Goal: Task Accomplishment & Management: Use online tool/utility

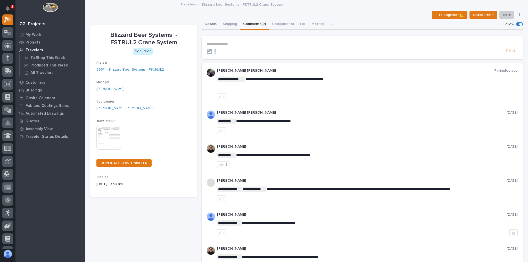
drag, startPoint x: 211, startPoint y: 23, endPoint x: 217, endPoint y: 27, distance: 7.8
click at [211, 22] on button "Details" at bounding box center [211, 24] width 18 height 11
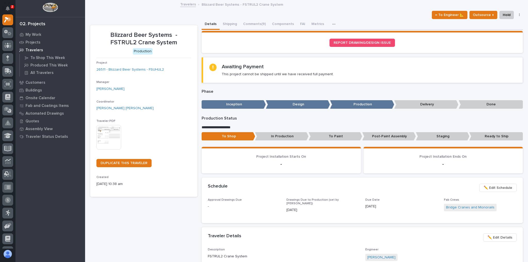
click at [210, 25] on button "Details" at bounding box center [211, 24] width 18 height 11
click at [13, 23] on link at bounding box center [7, 19] width 11 height 11
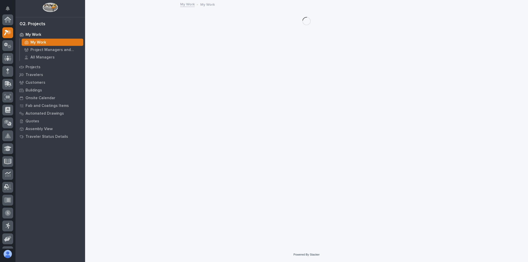
scroll to position [13, 0]
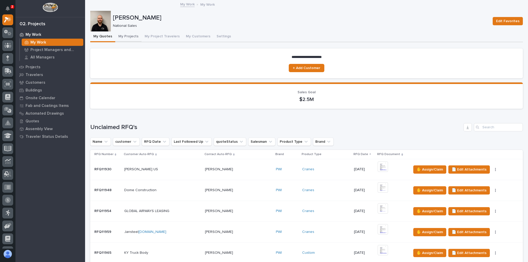
click at [130, 35] on button "My Projects" at bounding box center [128, 36] width 26 height 11
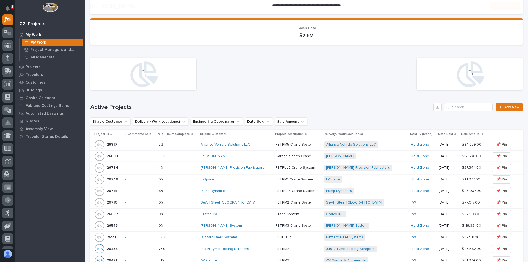
scroll to position [144, 0]
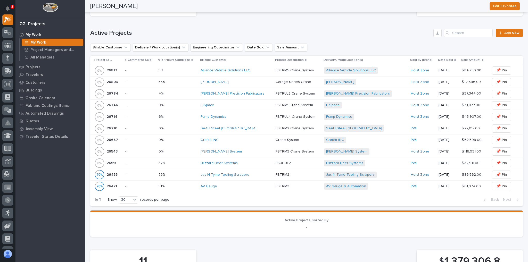
click at [264, 163] on div "Blizzard Beer Systems" at bounding box center [236, 163] width 71 height 4
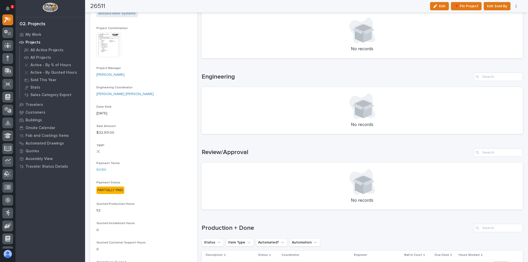
scroll to position [310, 0]
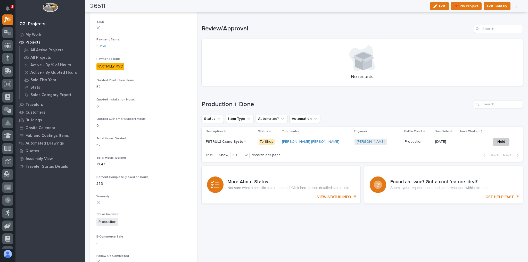
click at [255, 141] on p at bounding box center [230, 142] width 49 height 4
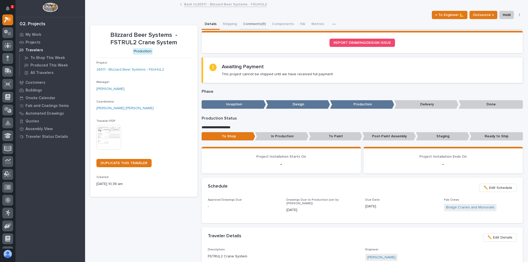
click at [255, 25] on button "Comments (9)" at bounding box center [254, 24] width 29 height 11
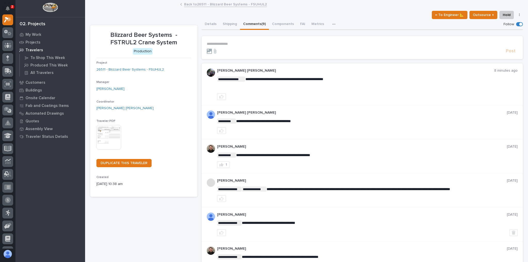
click at [269, 44] on p "**********" at bounding box center [362, 44] width 311 height 4
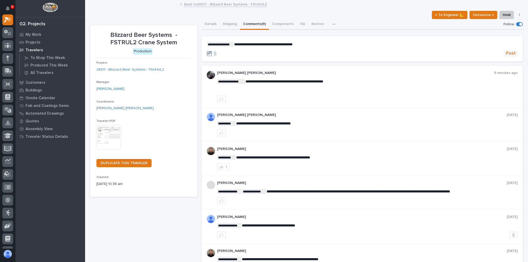
click at [509, 55] on span "Post" at bounding box center [511, 54] width 10 height 6
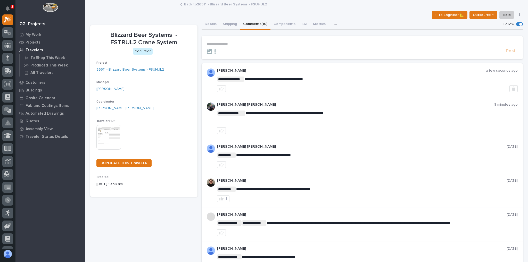
click at [209, 23] on button "Details" at bounding box center [211, 24] width 18 height 11
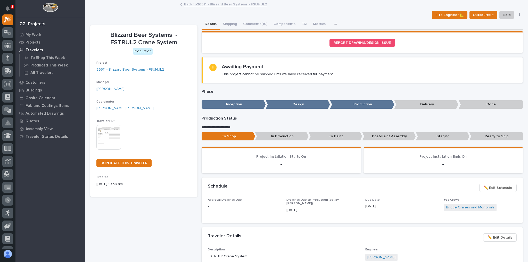
click at [208, 5] on link "Back to 26511 - Blizzard Beer Systems - FSUHUL2" at bounding box center [225, 4] width 83 height 6
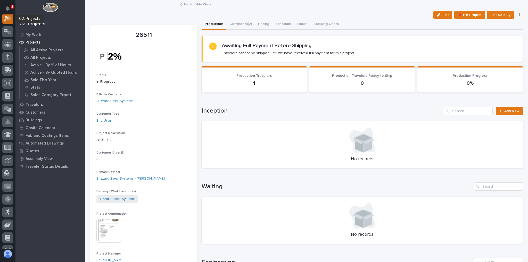
click at [6, 18] on icon at bounding box center [6, 19] width 5 height 6
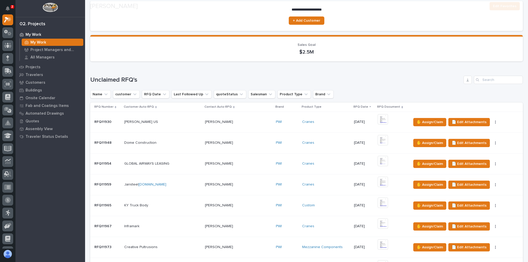
scroll to position [83, 0]
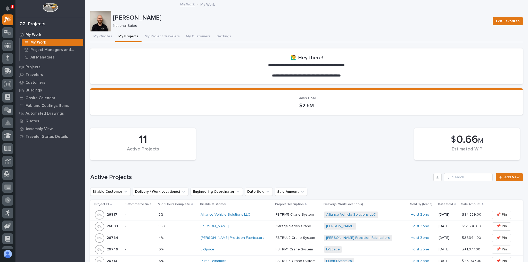
click at [274, 214] on td "FSTRM5 Crane System FSTRM5 Crane System" at bounding box center [298, 215] width 48 height 12
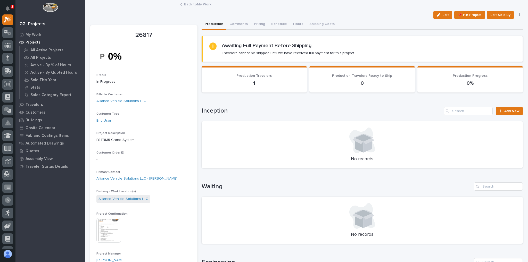
click at [202, 4] on link "Back to My Work" at bounding box center [197, 4] width 27 height 6
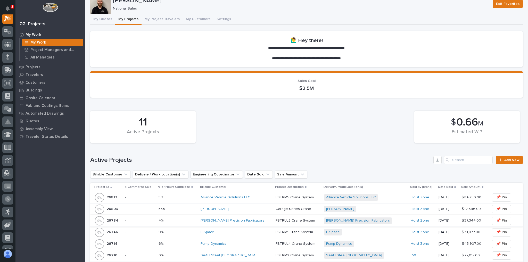
scroll to position [41, 0]
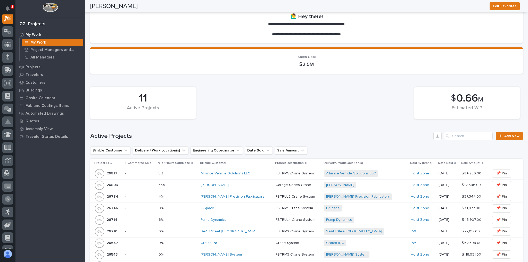
click at [248, 240] on div "Crafco INC" at bounding box center [236, 243] width 71 height 9
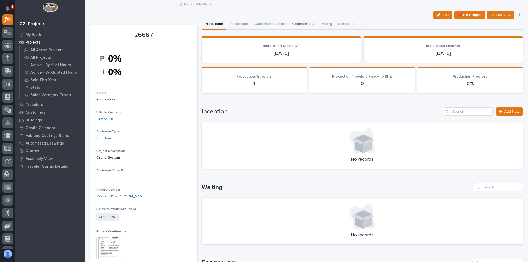
click at [295, 25] on button "Comments (2)" at bounding box center [303, 24] width 29 height 11
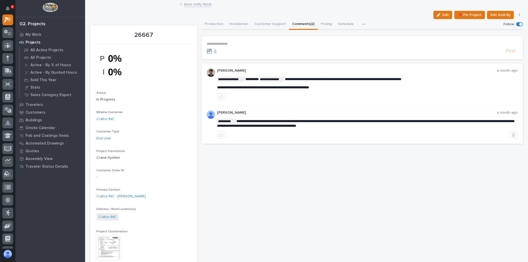
drag, startPoint x: 214, startPoint y: 23, endPoint x: 204, endPoint y: 5, distance: 20.2
click at [214, 23] on button "Production" at bounding box center [214, 24] width 25 height 11
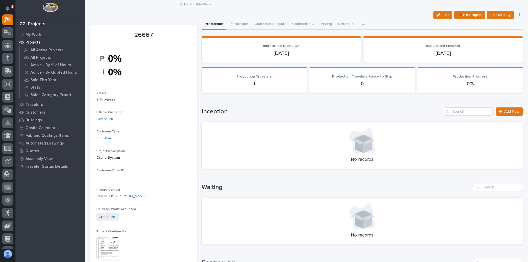
click at [200, 3] on link "Back to My Work" at bounding box center [197, 4] width 27 height 6
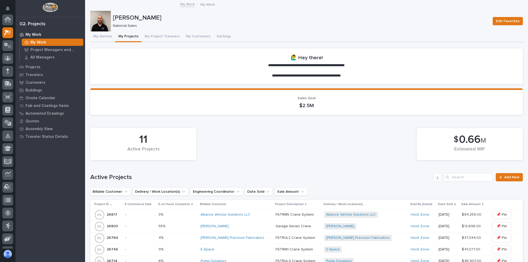
scroll to position [14, 0]
click at [9, 19] on icon at bounding box center [9, 17] width 4 height 5
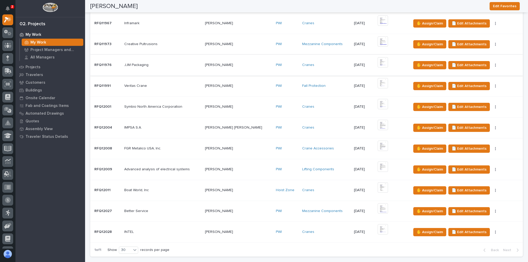
scroll to position [268, 0]
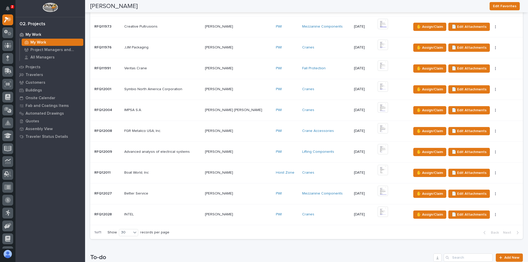
click at [248, 214] on p at bounding box center [238, 215] width 67 height 4
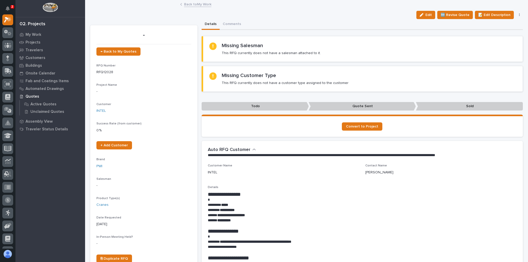
click at [194, 4] on link "Back to My Work" at bounding box center [197, 4] width 27 height 6
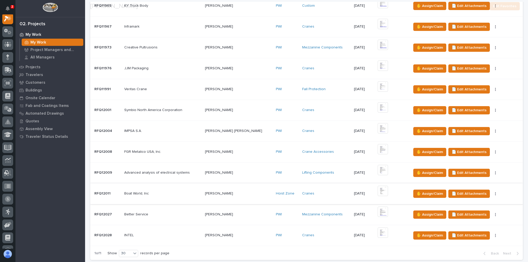
scroll to position [248, 0]
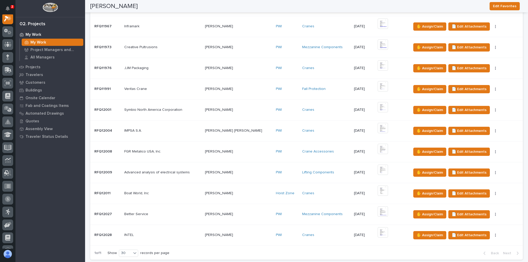
click at [183, 213] on p at bounding box center [162, 214] width 77 height 4
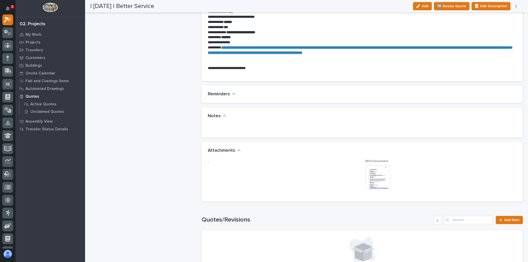
scroll to position [144, 0]
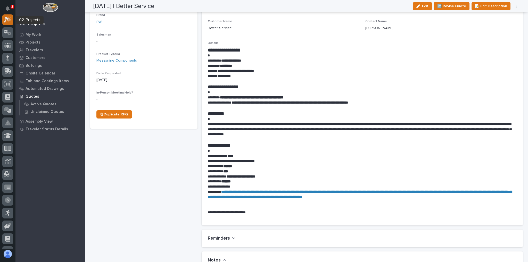
click at [9, 18] on icon at bounding box center [9, 19] width 4 height 5
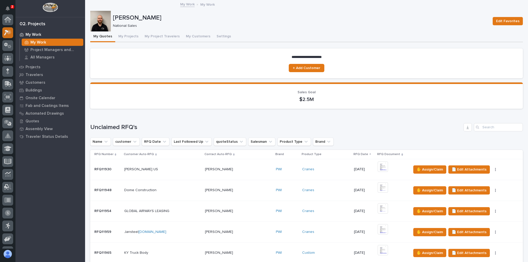
click at [5, 30] on icon at bounding box center [6, 33] width 5 height 6
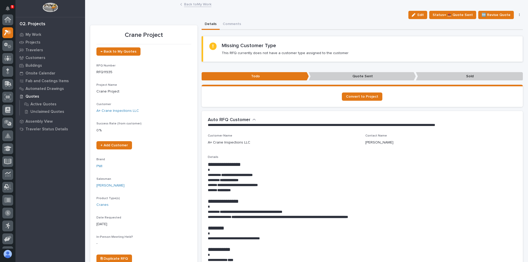
scroll to position [13, 0]
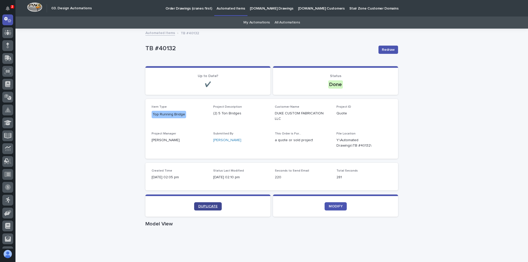
click at [204, 205] on span "DUPLICATE" at bounding box center [207, 207] width 19 height 4
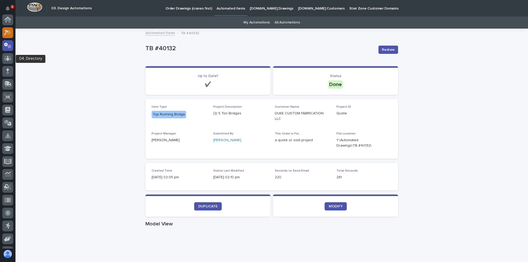
click at [9, 30] on icon at bounding box center [9, 31] width 4 height 5
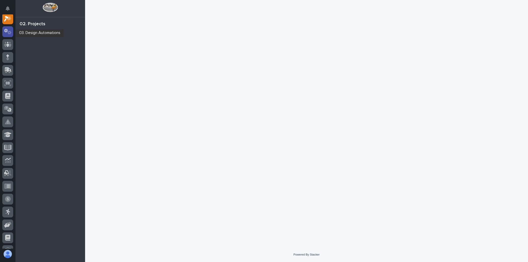
scroll to position [13, 0]
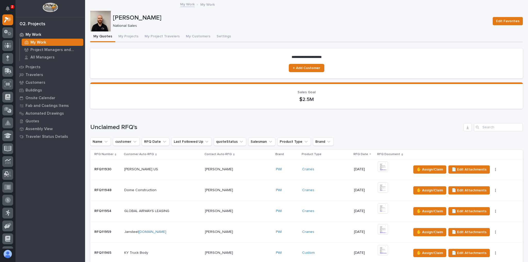
scroll to position [248, 0]
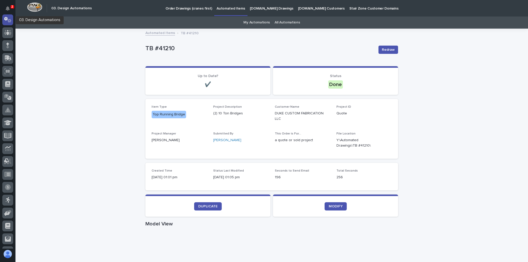
click at [6, 17] on icon at bounding box center [7, 20] width 7 height 6
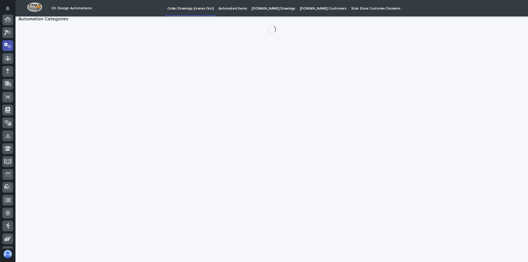
scroll to position [26, 0]
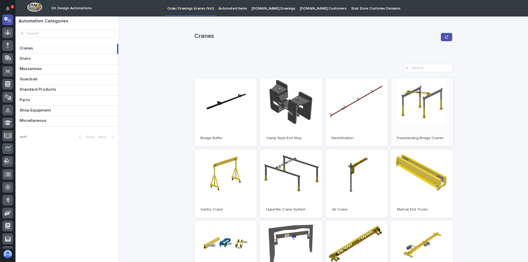
click at [420, 107] on link "Open" at bounding box center [422, 112] width 62 height 68
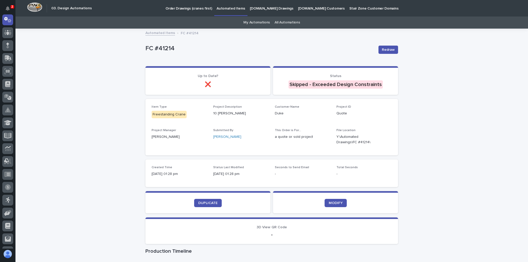
click at [207, 198] on section "DUPLICATE" at bounding box center [207, 202] width 125 height 22
click at [205, 204] on span "DUPLICATE" at bounding box center [207, 203] width 19 height 4
